Goal: Information Seeking & Learning: Understand process/instructions

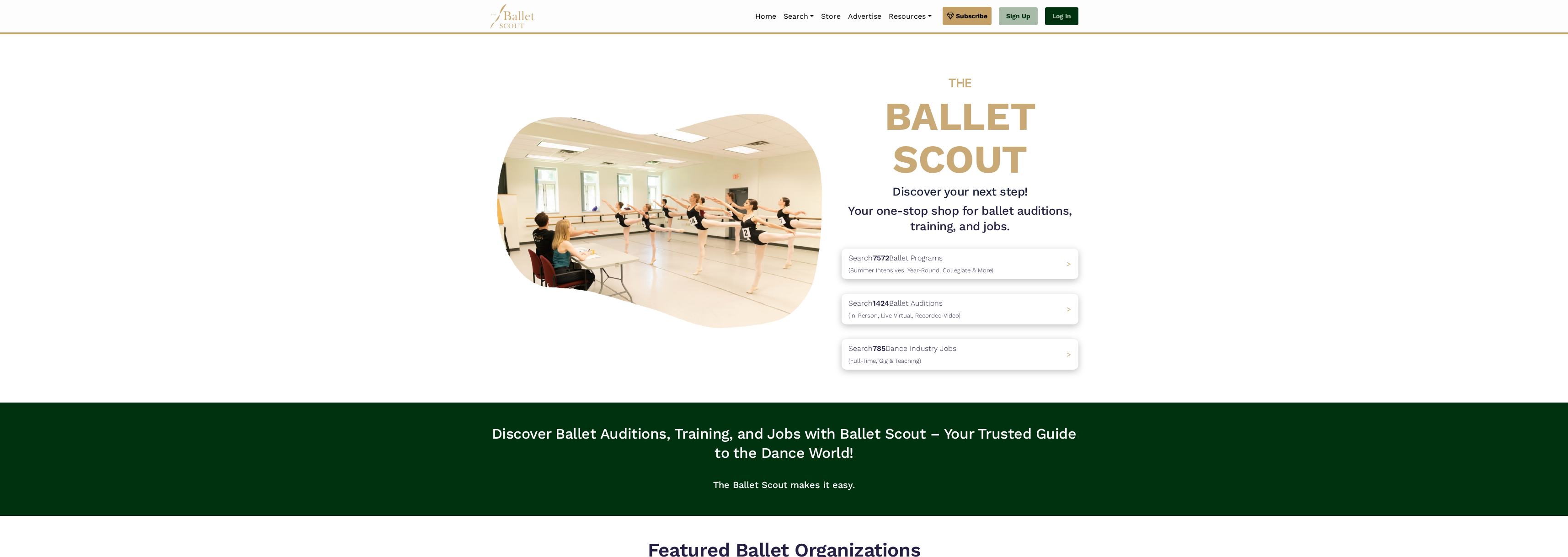
click at [1055, 20] on link "Log In" at bounding box center [1061, 16] width 33 height 18
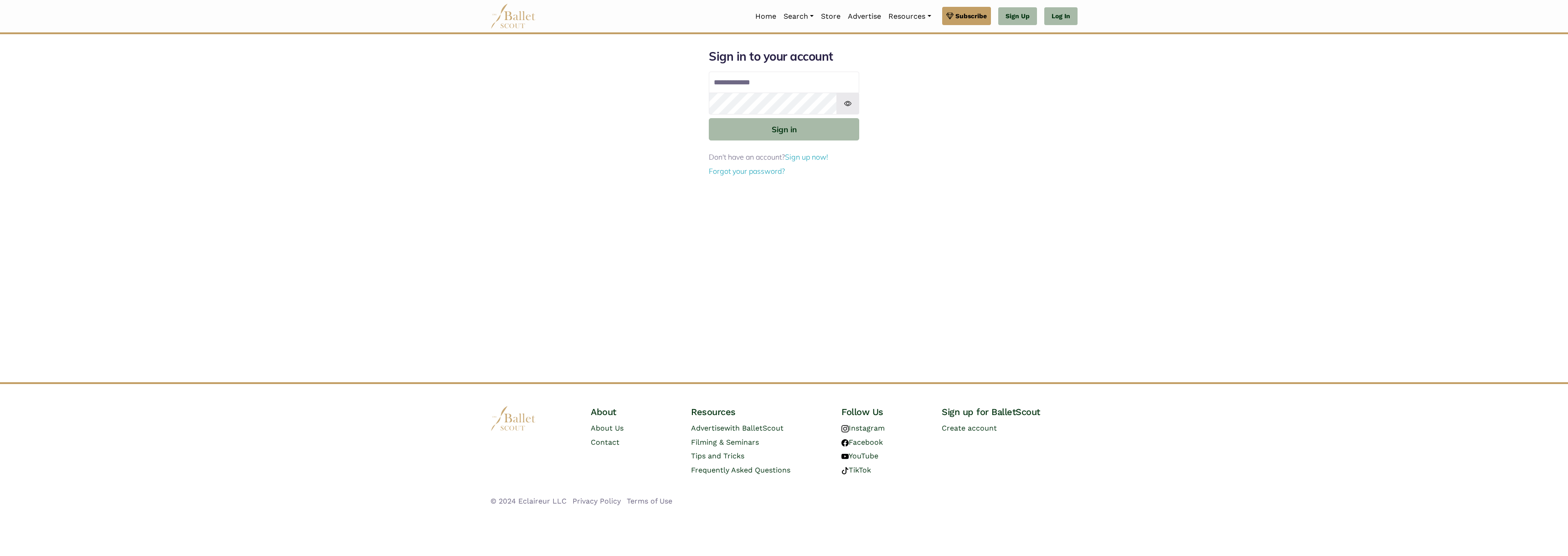
type input "**********"
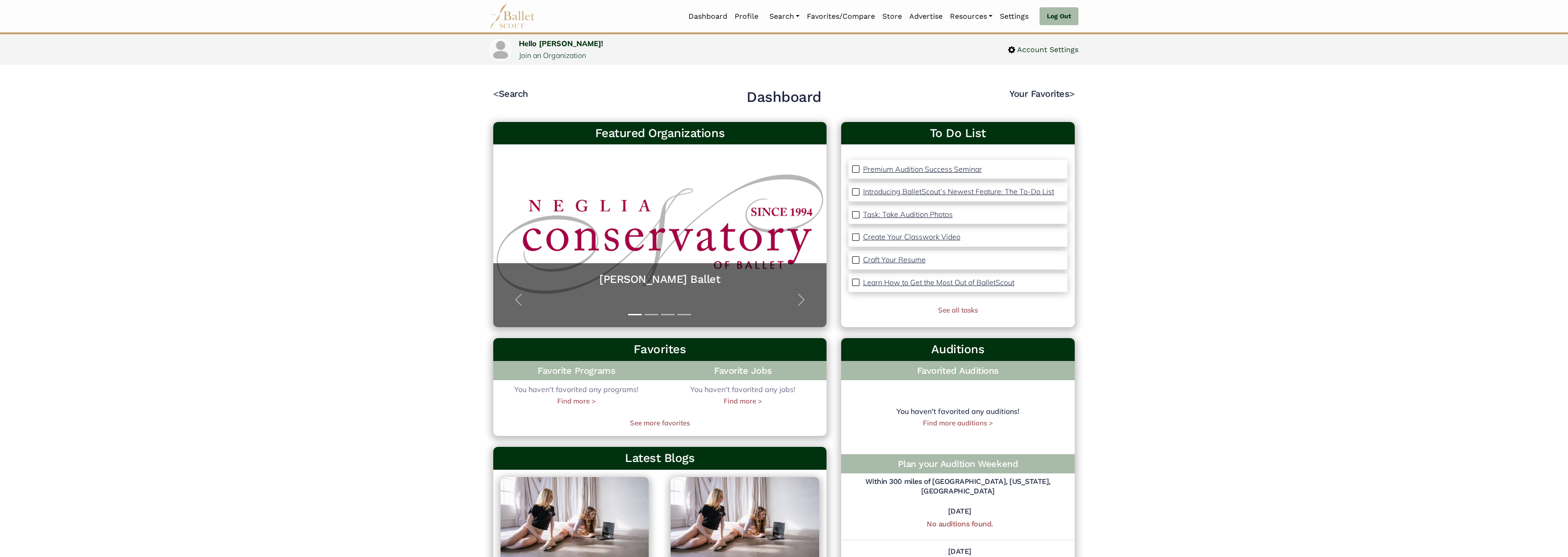
click at [923, 215] on p "Task: Take Audition Photos" at bounding box center [908, 214] width 89 height 9
click at [916, 238] on p "Create Your Classwork Video" at bounding box center [911, 236] width 97 height 9
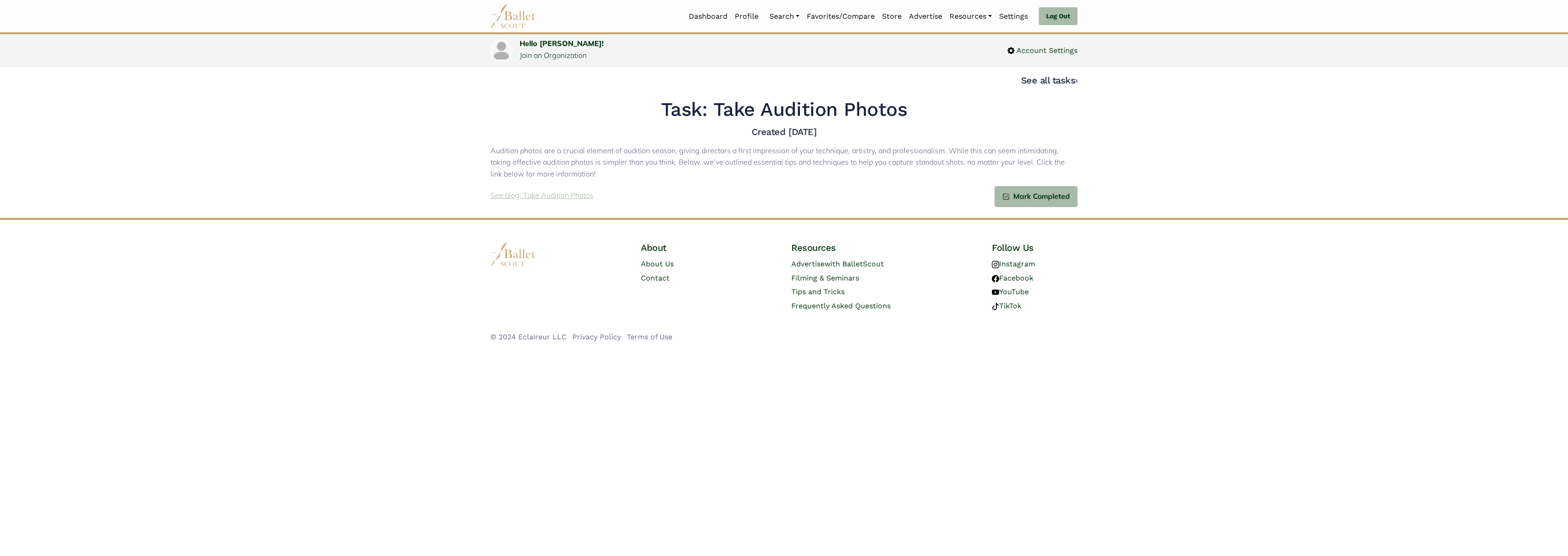
click at [574, 194] on p "See blog: Take Audition Photos" at bounding box center [542, 195] width 103 height 12
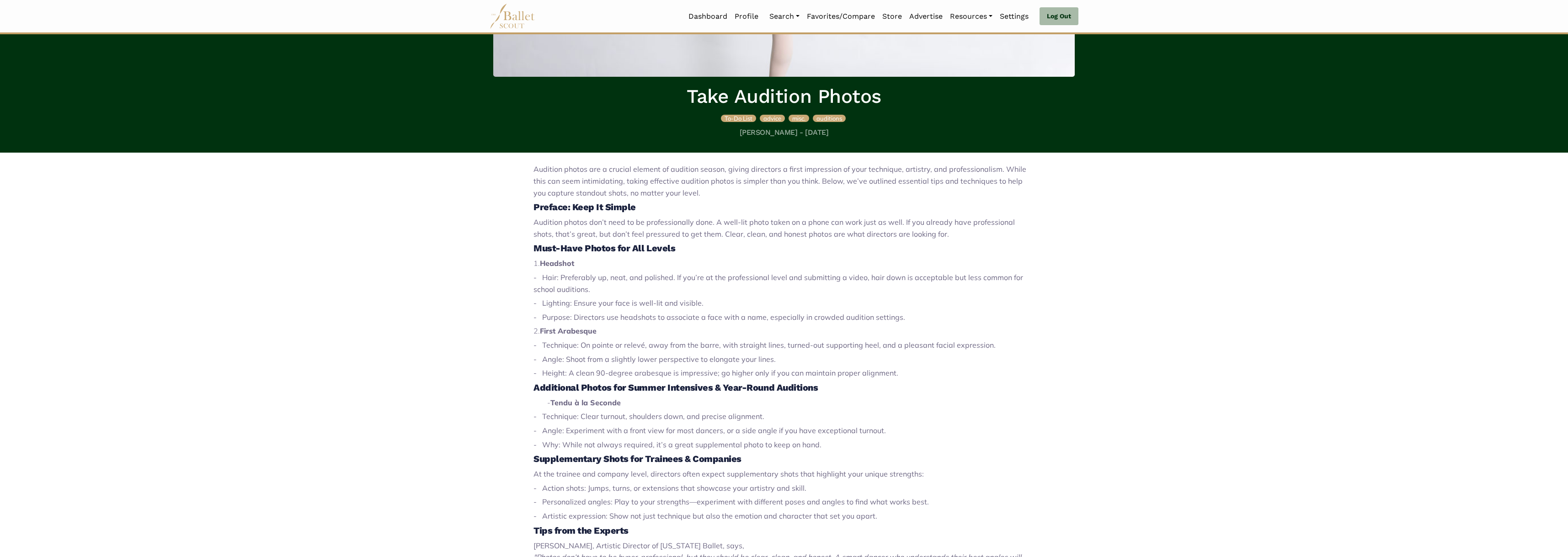
scroll to position [248, 0]
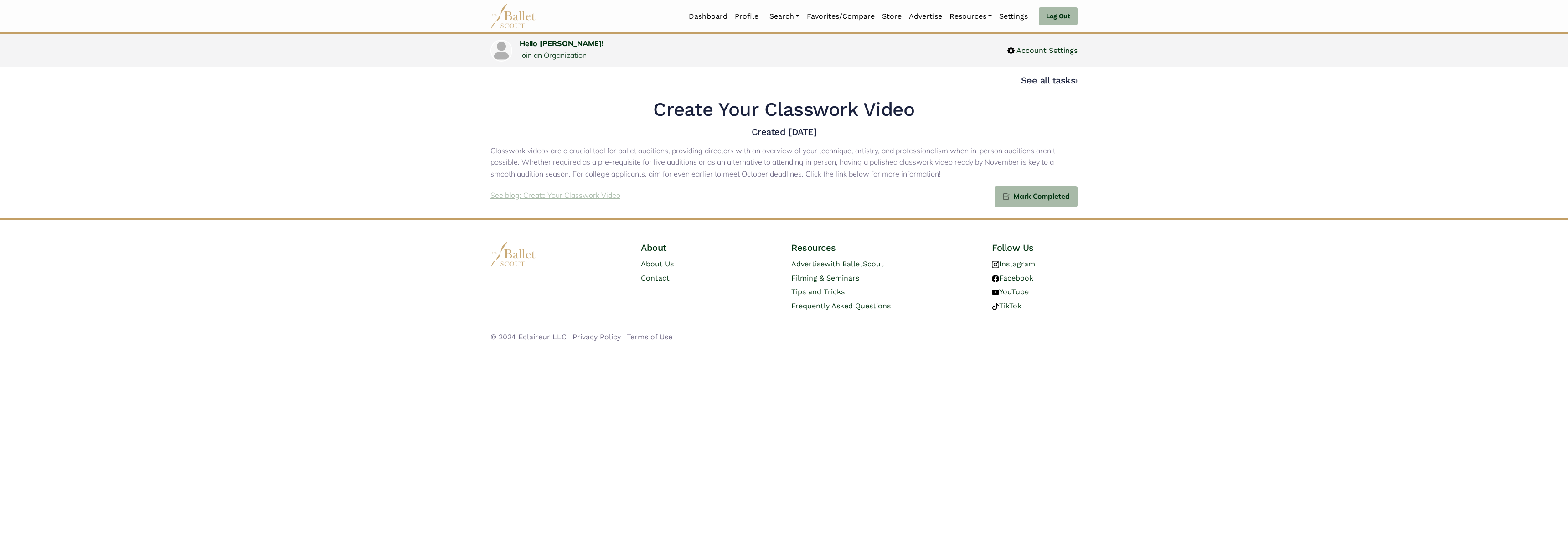
click at [567, 199] on p "See blog: Create Your Classwork Video" at bounding box center [556, 195] width 130 height 12
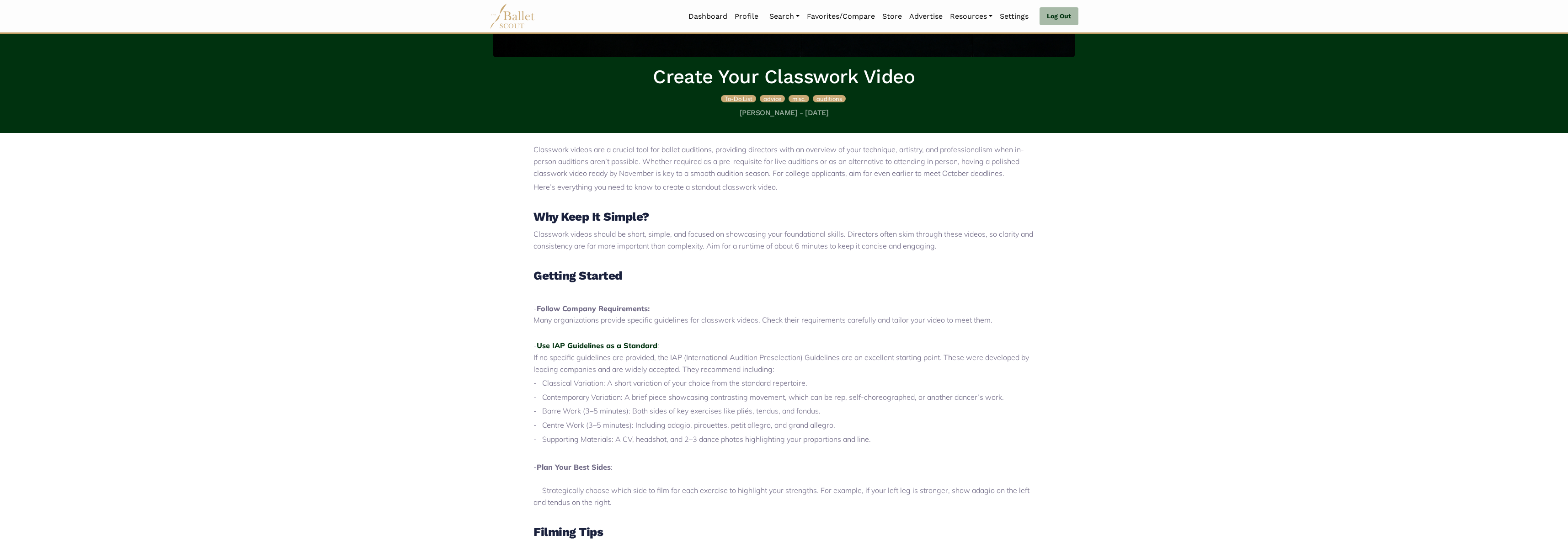
scroll to position [274, 0]
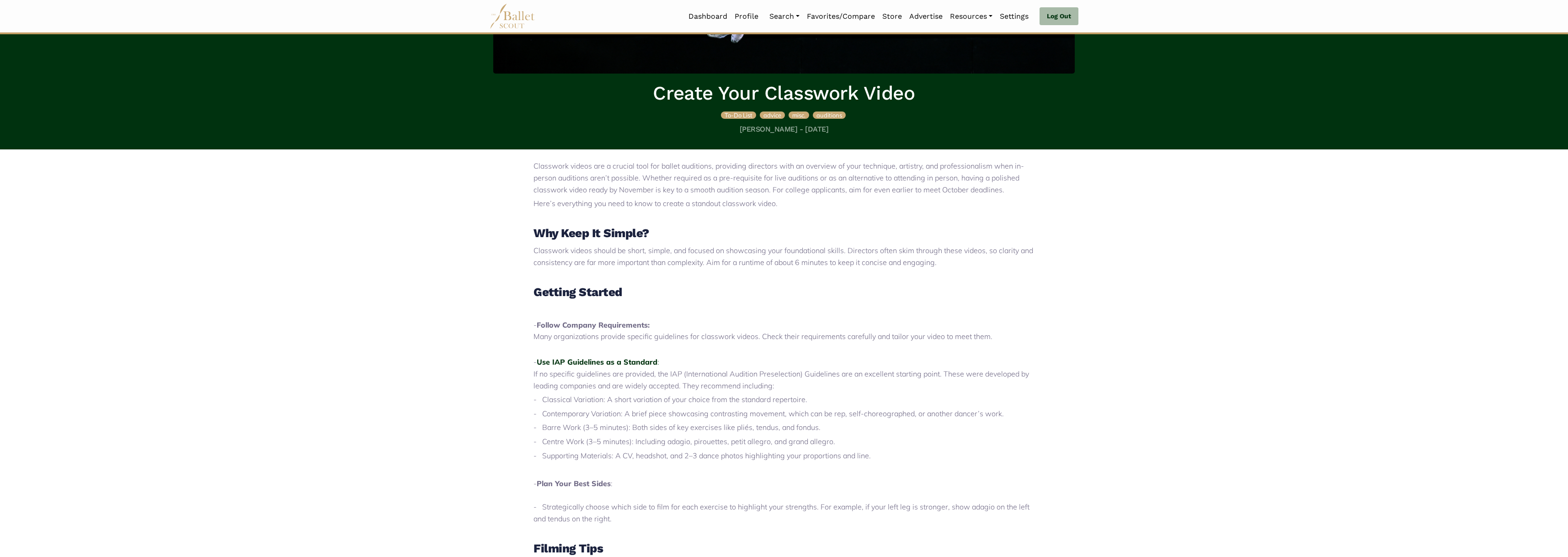
click at [1248, 382] on body "Loading... Please Wait Dashboard Profile" at bounding box center [784, 413] width 1568 height 1373
